Goal: Transaction & Acquisition: Purchase product/service

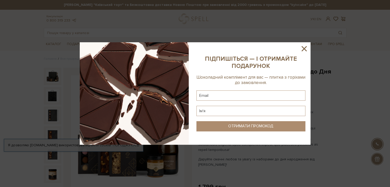
click at [305, 47] on icon at bounding box center [304, 48] width 9 height 9
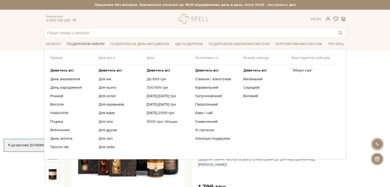
click at [85, 45] on link "Подарункові набори" at bounding box center [86, 44] width 42 height 8
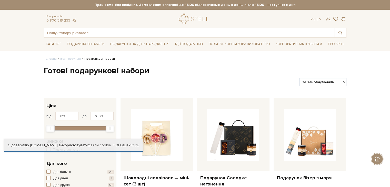
click at [315, 82] on select "За замовчуванням За Ціною (зростання) За Ціною (зменшення) Новинки За популярні…" at bounding box center [322, 82] width 47 height 8
select select "[URL][DOMAIN_NAME]"
click at [299, 78] on select "За замовчуванням За Ціною (зростання) За Ціною (зменшення) Новинки За популярні…" at bounding box center [322, 82] width 47 height 8
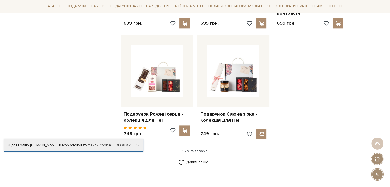
scroll to position [615, 0]
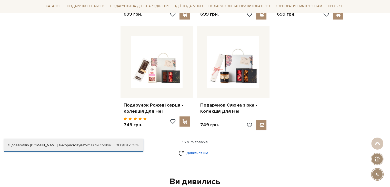
click at [192, 149] on link "Дивитися ще" at bounding box center [194, 153] width 33 height 9
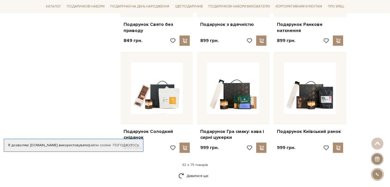
scroll to position [1179, 0]
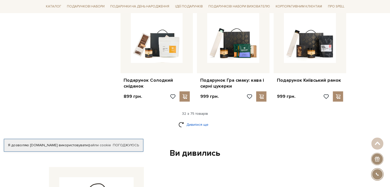
click at [198, 120] on link "Дивитися ще" at bounding box center [194, 124] width 33 height 9
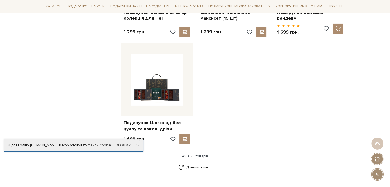
scroll to position [1794, 0]
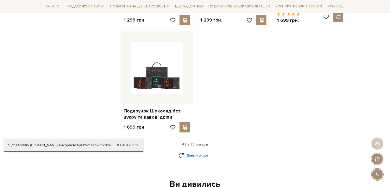
click at [190, 151] on link "Дивитися ще" at bounding box center [194, 155] width 33 height 9
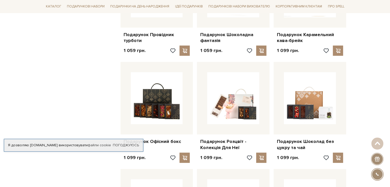
scroll to position [1436, 0]
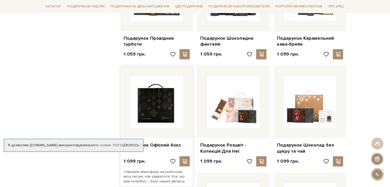
click at [154, 99] on img at bounding box center [157, 102] width 52 height 52
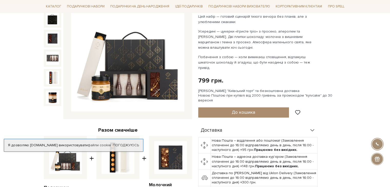
scroll to position [51, 0]
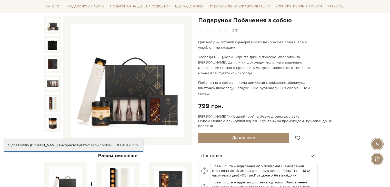
drag, startPoint x: 204, startPoint y: 43, endPoint x: 304, endPoint y: 82, distance: 107.0
click at [304, 82] on div "Цей набір — готовий сценарій тихого вечора без планів, але з улюбленими смаками…" at bounding box center [258, 67] width 120 height 57
click at [55, 29] on img at bounding box center [52, 24] width 13 height 13
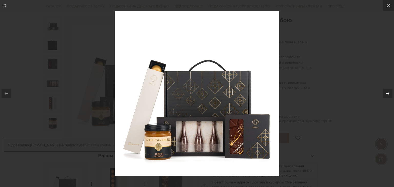
click at [385, 95] on icon at bounding box center [387, 93] width 6 height 6
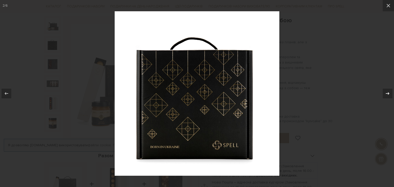
click at [385, 95] on icon at bounding box center [387, 93] width 6 height 6
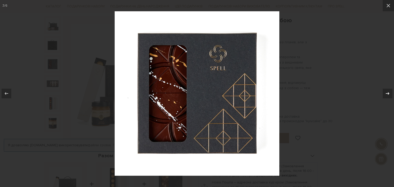
click at [385, 95] on icon at bounding box center [387, 93] width 6 height 6
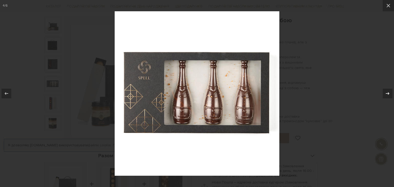
click at [385, 95] on icon at bounding box center [387, 93] width 6 height 6
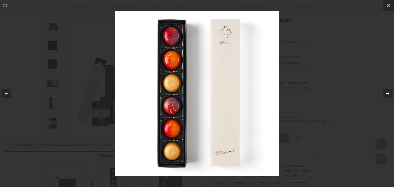
click at [385, 95] on icon at bounding box center [387, 93] width 6 height 6
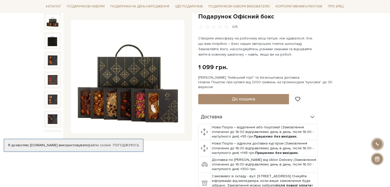
scroll to position [51, 0]
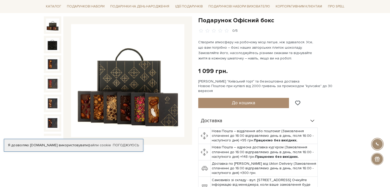
click at [221, 85] on div "Сет Цукерок "Київський торт" та безкоштовна доставка Новою Поштою при купівлі в…" at bounding box center [272, 86] width 148 height 14
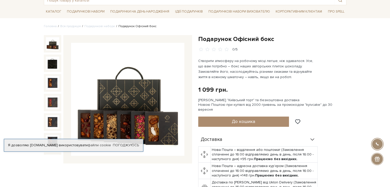
scroll to position [0, 0]
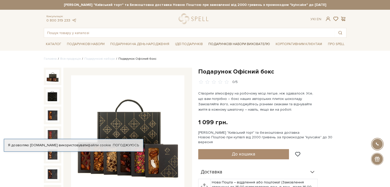
click at [224, 43] on link "Подарункові набори вихователю" at bounding box center [239, 44] width 66 height 9
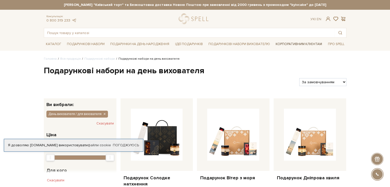
click at [298, 43] on link "Корпоративним клієнтам" at bounding box center [299, 44] width 50 height 9
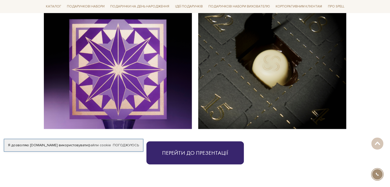
scroll to position [1154, 0]
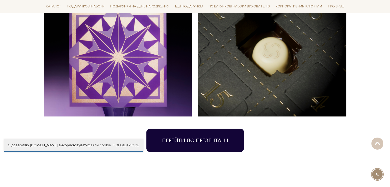
click at [215, 130] on link "Перейти до презентації" at bounding box center [194, 140] width 97 height 23
